Goal: Submit feedback/report problem: Submit feedback/report problem

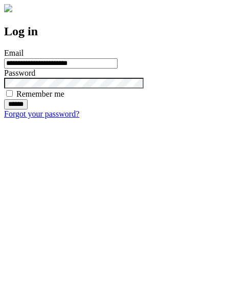
type input "**********"
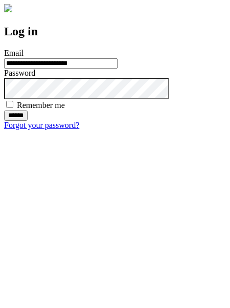
click at [28, 121] on input "******" at bounding box center [16, 115] width 24 height 10
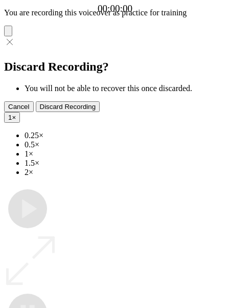
type input "**********"
